Goal: Task Accomplishment & Management: Use online tool/utility

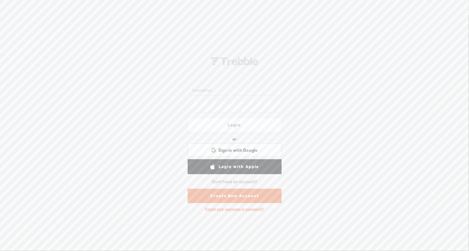
type input "lawyerscoach"
click at [237, 126] on link "Login" at bounding box center [235, 125] width 94 height 15
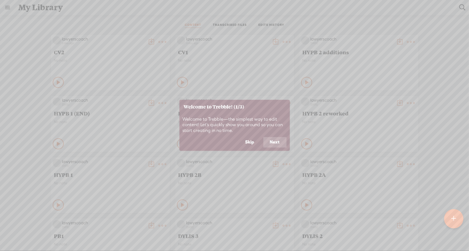
click at [273, 142] on button "Next" at bounding box center [274, 142] width 23 height 10
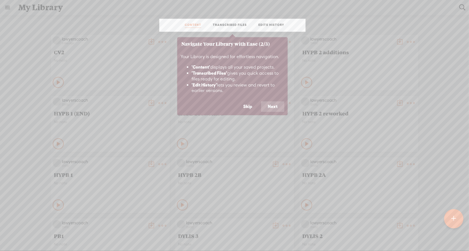
click at [273, 106] on button "Next" at bounding box center [272, 107] width 23 height 10
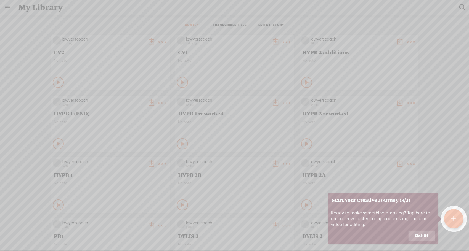
click at [419, 235] on button "Got it!" at bounding box center [421, 236] width 26 height 10
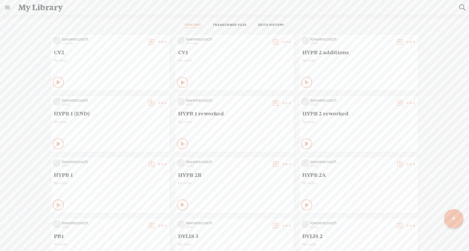
click at [456, 212] on div at bounding box center [453, 218] width 19 height 19
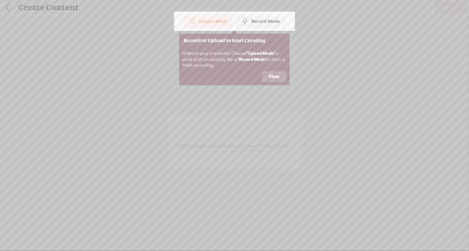
click at [274, 77] on button "Okay" at bounding box center [274, 76] width 24 height 10
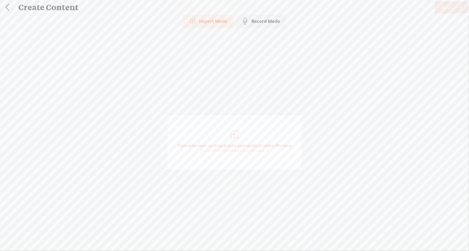
click at [229, 135] on div at bounding box center [234, 134] width 11 height 11
click at [451, 8] on span "Next" at bounding box center [446, 8] width 10 height 14
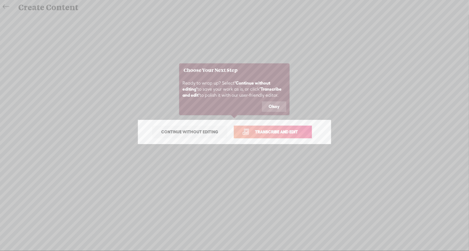
click at [281, 132] on span "Transcribe and edit" at bounding box center [276, 132] width 54 height 6
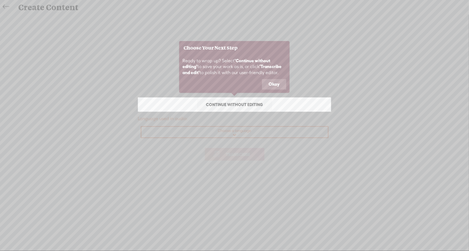
click at [247, 151] on icon at bounding box center [234, 125] width 469 height 251
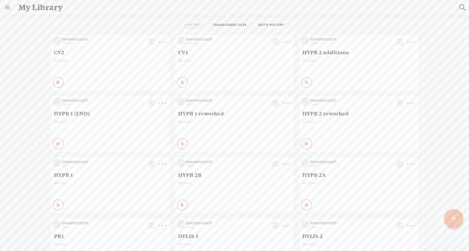
click at [451, 217] on t at bounding box center [453, 219] width 5 height 12
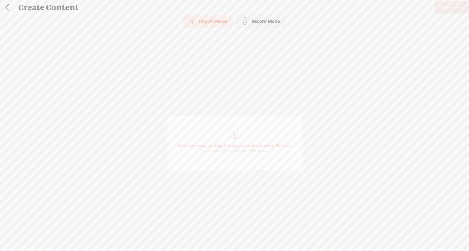
click at [225, 138] on span "Click to browse , or drag & drop your audio or video file here (File duration m…" at bounding box center [234, 142] width 135 height 56
click at [456, 7] on icon at bounding box center [458, 8] width 8 height 14
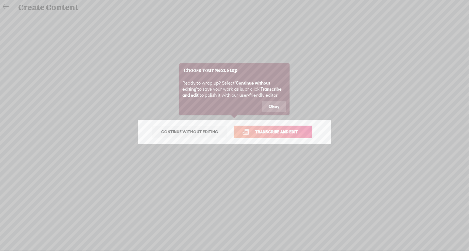
click at [269, 134] on span "Transcribe and edit" at bounding box center [276, 132] width 54 height 6
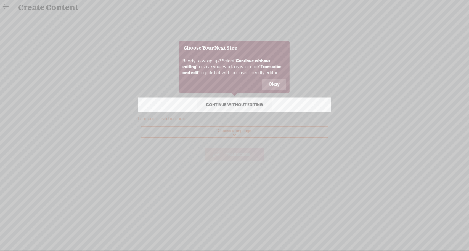
click at [279, 84] on button "Okay" at bounding box center [274, 84] width 24 height 10
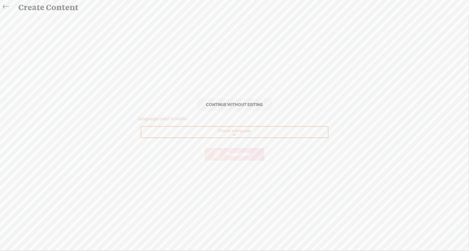
click at [254, 102] on span "Continue without editing" at bounding box center [234, 105] width 68 height 8
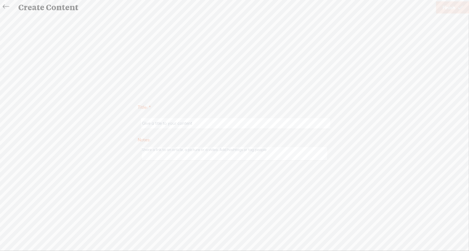
click at [6, 6] on icon at bounding box center [6, 7] width 6 height 12
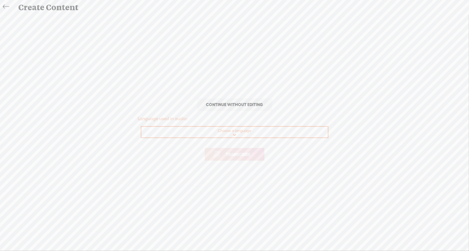
click at [6, 6] on icon at bounding box center [6, 7] width 6 height 12
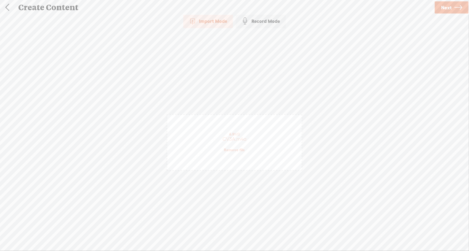
click at [449, 9] on span "Next" at bounding box center [446, 8] width 10 height 14
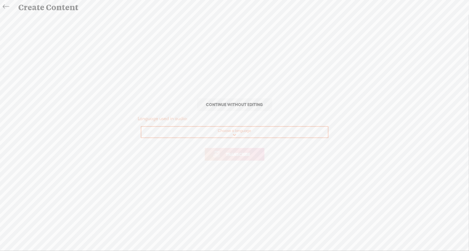
click at [239, 131] on select "Choose a language Afrikaans Albanian Amharic Arabic, Gulf Arabic, Modern Standa…" at bounding box center [234, 132] width 187 height 11
select select "en-[GEOGRAPHIC_DATA]"
click at [141, 127] on select "Choose a language Afrikaans Albanian Amharic Arabic, Gulf Arabic, Modern Standa…" at bounding box center [234, 132] width 187 height 11
click at [239, 153] on span "Transcribe" at bounding box center [238, 154] width 36 height 6
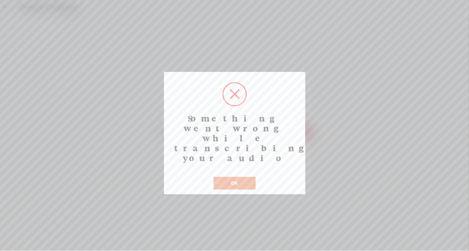
click at [235, 177] on button "OK" at bounding box center [235, 183] width 42 height 13
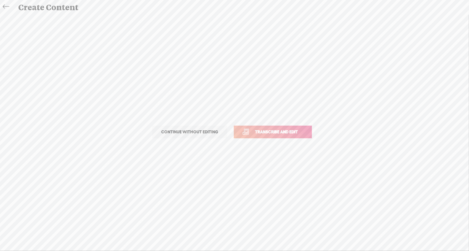
click at [212, 129] on span "Continue without editing" at bounding box center [189, 132] width 68 height 8
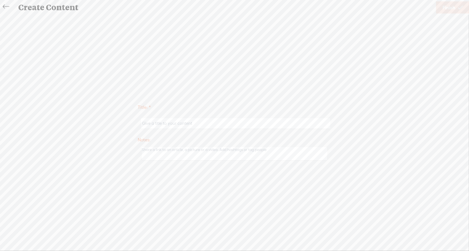
click at [212, 122] on input "text" at bounding box center [235, 123] width 189 height 11
type input "CV3"
click at [453, 6] on span "Finish" at bounding box center [448, 8] width 13 height 14
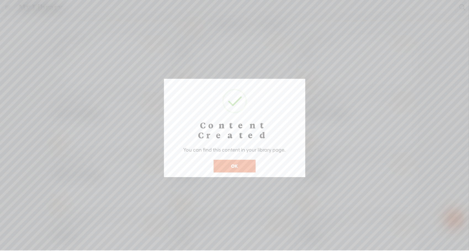
click at [248, 160] on button "OK" at bounding box center [235, 166] width 42 height 13
